Goal: Information Seeking & Learning: Learn about a topic

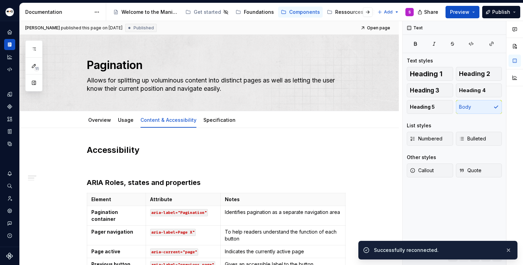
click at [261, 4] on div "Accessibility guide for tree Page tree. Navigate the tree with the arrow keys. …" at bounding box center [262, 12] width 313 height 18
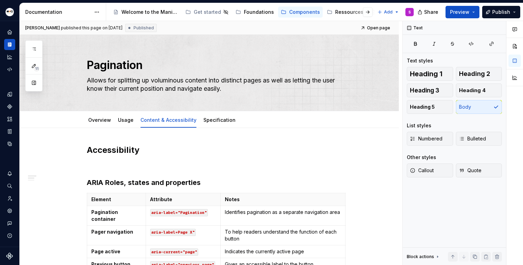
click at [261, 5] on div "Welcome to the Manitou and [PERSON_NAME] Design System Get started Foundations …" at bounding box center [241, 12] width 263 height 14
click at [259, 12] on div "Foundations" at bounding box center [259, 12] width 30 height 7
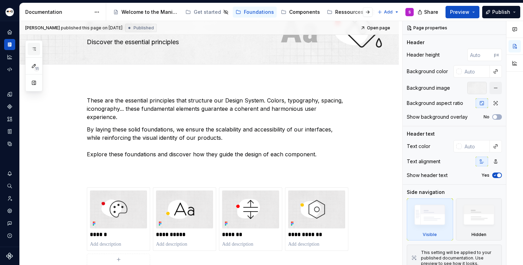
click at [36, 47] on icon "button" at bounding box center [34, 49] width 6 height 6
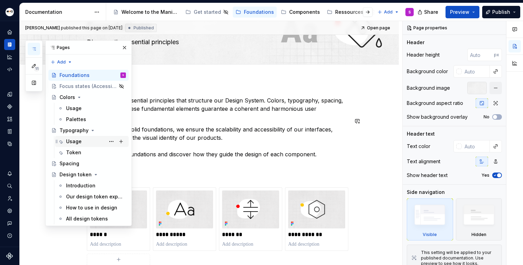
click at [76, 142] on div "Usage" at bounding box center [74, 141] width 16 height 7
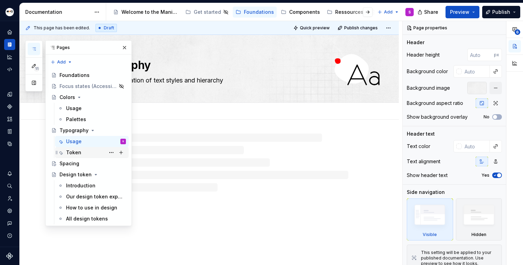
click at [75, 153] on div "Token" at bounding box center [73, 152] width 15 height 7
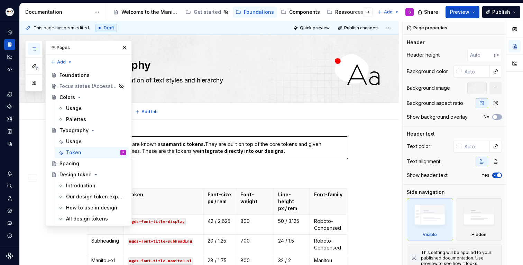
click at [238, 116] on div "Usage Token Add tab" at bounding box center [218, 111] width 270 height 15
type textarea "*"
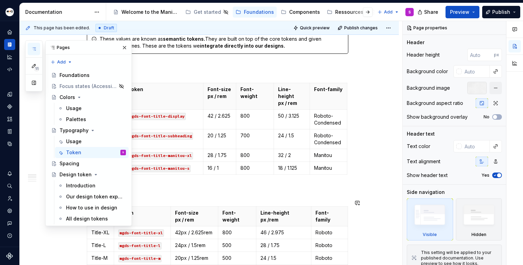
scroll to position [119, 0]
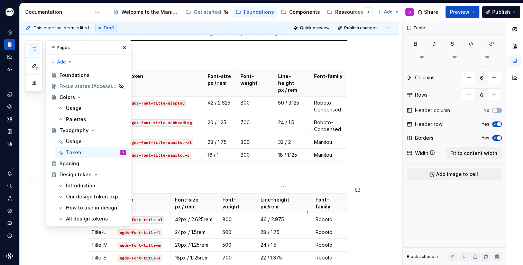
click at [276, 216] on p "46 / 2.975" at bounding box center [283, 219] width 46 height 7
type textarea "*"
